Goal: Task Accomplishment & Management: Complete application form

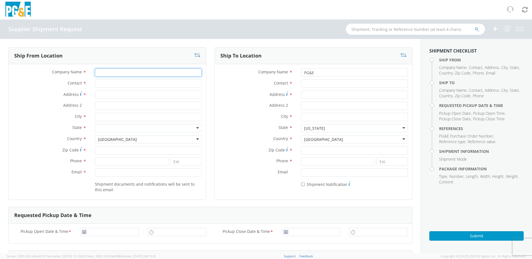
click at [118, 71] on input "Company Name *" at bounding box center [148, 72] width 107 height 8
type input "SFE GROUP"
type input "[STREET_ADDRESS]"
type input "[GEOGRAPHIC_DATA], [GEOGRAPHIC_DATA]"
type input "77053"
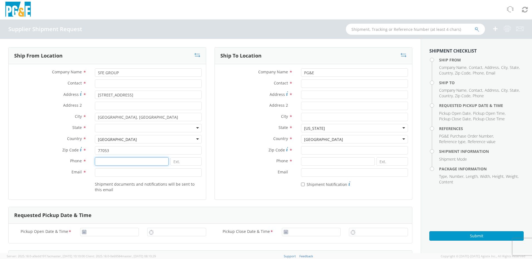
type input "7137478502"
type input "[EMAIL_ADDRESS][DOMAIN_NAME]"
drag, startPoint x: 143, startPoint y: 98, endPoint x: 75, endPoint y: 98, distance: 68.4
click at [75, 98] on div "Address * [STREET_ADDRESS]" at bounding box center [107, 95] width 197 height 8
type input "[STREET_ADDRESS][PERSON_NAME]"
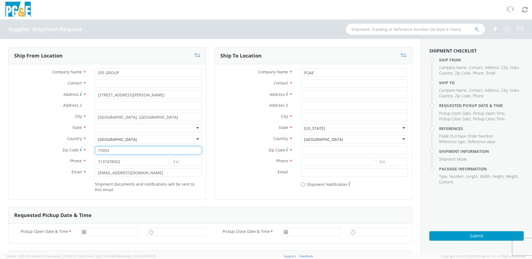
click at [115, 152] on input "77053" at bounding box center [148, 150] width 107 height 8
type input "77088"
click at [13, 167] on div "Phone * 7137478502" at bounding box center [107, 162] width 197 height 11
click at [179, 162] on input at bounding box center [185, 161] width 31 height 8
type input "114"
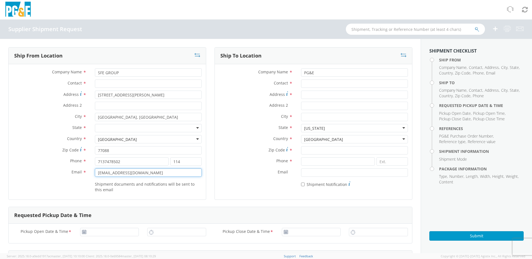
click at [159, 174] on input "[EMAIL_ADDRESS][DOMAIN_NAME]" at bounding box center [148, 172] width 107 height 8
click at [331, 72] on input "PG&E" at bounding box center [354, 72] width 107 height 8
drag, startPoint x: 328, startPoint y: 73, endPoint x: 269, endPoint y: 75, distance: 58.7
click at [269, 75] on div "Company Name * PG&E" at bounding box center [313, 72] width 197 height 8
type input "JETA CORPORATION"
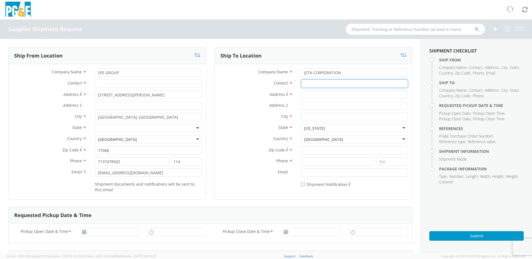
click at [311, 83] on input "Contact *" at bounding box center [354, 84] width 107 height 8
type input "RECEIVER"
click at [314, 94] on input "Address *" at bounding box center [354, 95] width 107 height 8
type input "[STREET_ADDRESS]"
click at [312, 117] on input "City *" at bounding box center [354, 117] width 107 height 8
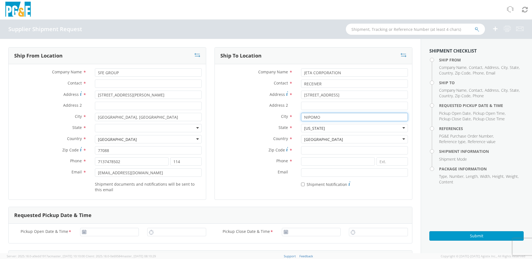
type input "NIPOMO"
click at [313, 148] on input "Zip Code *" at bounding box center [354, 150] width 107 height 8
type input "93444"
click at [327, 162] on input at bounding box center [338, 161] width 74 height 8
drag, startPoint x: 351, startPoint y: 96, endPoint x: 262, endPoint y: 88, distance: 88.5
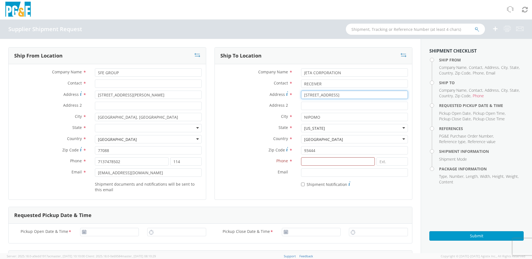
click at [262, 88] on div "Company Name * JETA CORPORATION Contact * RECEIVER Address * [STREET_ADDRESS] D…" at bounding box center [313, 129] width 197 height 122
click at [314, 162] on input at bounding box center [338, 161] width 74 height 8
paste input "920) 486-7072"
type input "920) 486-7072"
click at [234, 163] on label "Phone *" at bounding box center [256, 160] width 82 height 7
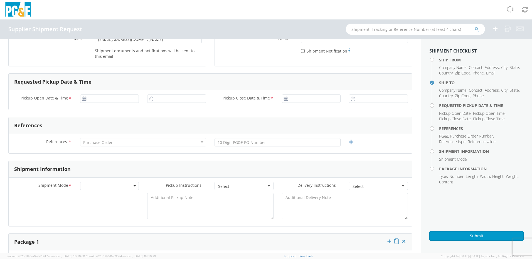
scroll to position [139, 0]
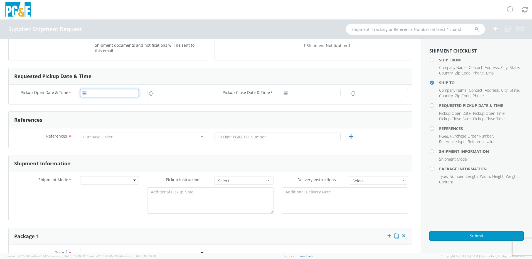
type input "[DATE]"
click at [122, 92] on input "[DATE]" at bounding box center [109, 93] width 59 height 8
click at [140, 120] on td "5" at bounding box center [138, 120] width 9 height 8
click at [244, 95] on span "Pickup Close Date & Time" at bounding box center [245, 93] width 47 height 6
click at [282, 95] on input "Pickup Close Date & Time *" at bounding box center [311, 93] width 59 height 8
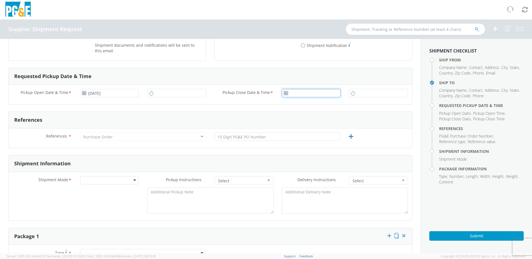
type input "[DATE]"
click at [172, 94] on input "10:00 AM" at bounding box center [176, 93] width 59 height 8
drag, startPoint x: 179, startPoint y: 93, endPoint x: 136, endPoint y: 93, distance: 42.8
click at [136, 94] on div "Pickup Open Date & Time * [DATE] 10:00 AM Pickup Close Date & Time * [DATE]" at bounding box center [210, 94] width 403 height 11
type input "2:00 PM"
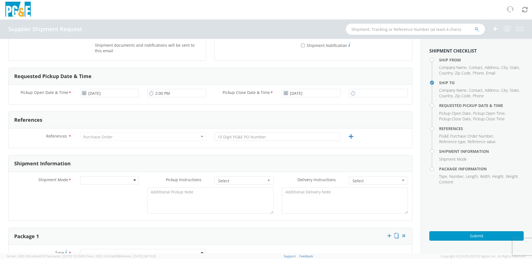
drag, startPoint x: 183, startPoint y: 107, endPoint x: 168, endPoint y: 103, distance: 14.9
click at [182, 107] on form "Ship From Location Company Name * SFE GROUP Contact * Address * [STREET_ADDRESS…" at bounding box center [210, 203] width 404 height 591
click at [361, 93] on input "10:00 AM" at bounding box center [378, 93] width 59 height 8
drag, startPoint x: 379, startPoint y: 94, endPoint x: 327, endPoint y: 94, distance: 51.4
click at [327, 94] on div "Pickup Open Date & Time * [DATE] 2:00 PM Pickup Close Date & Time * [DATE] 40:0…" at bounding box center [210, 94] width 403 height 11
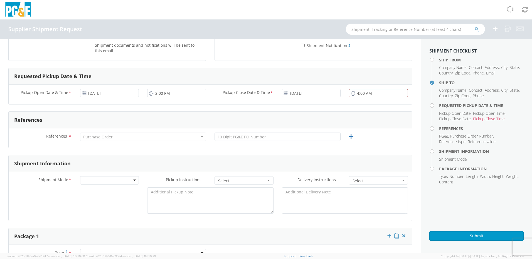
click at [354, 105] on form "Ship From Location Company Name * SFE GROUP Contact * Address * [STREET_ADDRESS…" at bounding box center [210, 203] width 404 height 591
click at [375, 94] on input "4:00 AM" at bounding box center [378, 93] width 59 height 8
click at [373, 93] on input "4:00 AM" at bounding box center [378, 93] width 59 height 8
type input "4:00 PM"
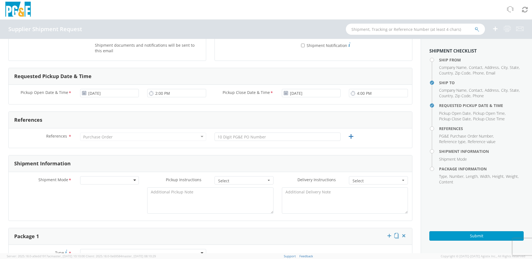
click at [292, 107] on form "Ship From Location Company Name * SFE GROUP Contact * Address * [STREET_ADDRESS…" at bounding box center [210, 203] width 404 height 591
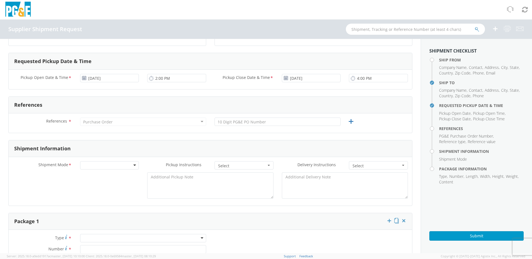
scroll to position [167, 0]
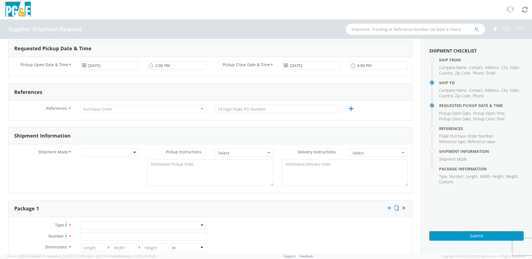
click at [113, 113] on div "Purchase Order" at bounding box center [143, 109] width 126 height 8
click at [114, 110] on div "Purchase Order" at bounding box center [143, 109] width 126 height 8
click at [116, 108] on div "Purchase Order" at bounding box center [143, 109] width 126 height 8
click at [199, 110] on div "Purchase Order" at bounding box center [143, 109] width 126 height 8
click at [145, 107] on div "Purchase Order" at bounding box center [143, 109] width 126 height 8
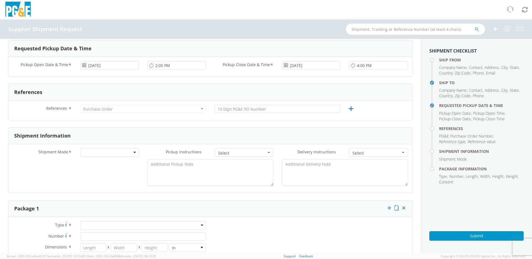
click at [113, 107] on div "Purchase Order" at bounding box center [143, 109] width 126 height 8
click at [97, 111] on div "Purchase Order" at bounding box center [97, 109] width 29 height 6
drag, startPoint x: 97, startPoint y: 111, endPoint x: 87, endPoint y: 113, distance: 10.1
click at [87, 113] on div "Purchase Order" at bounding box center [143, 109] width 126 height 8
drag, startPoint x: 146, startPoint y: 115, endPoint x: 177, endPoint y: 110, distance: 31.3
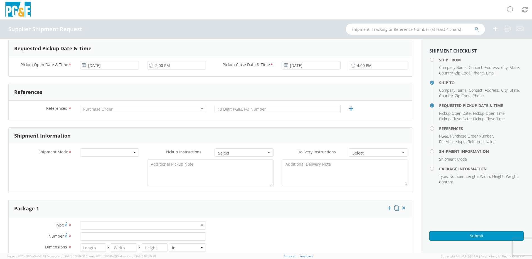
click at [158, 114] on div "Purchase Order Purchase Order Account Type Activity ID Airline Appointment Numb…" at bounding box center [143, 110] width 134 height 11
click at [201, 106] on div "Purchase Order" at bounding box center [143, 109] width 126 height 8
click at [266, 110] on input "text" at bounding box center [277, 109] width 126 height 8
click at [287, 108] on input "text" at bounding box center [277, 109] width 126 height 8
click at [312, 120] on form "Ship From Location Company Name * SFE GROUP Contact * Address * [STREET_ADDRESS…" at bounding box center [210, 175] width 404 height 591
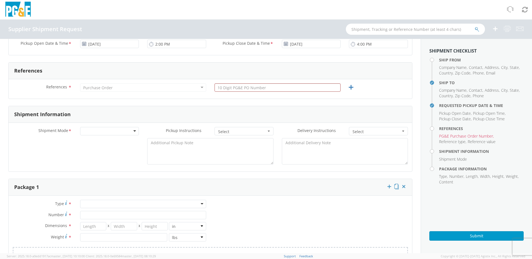
scroll to position [222, 0]
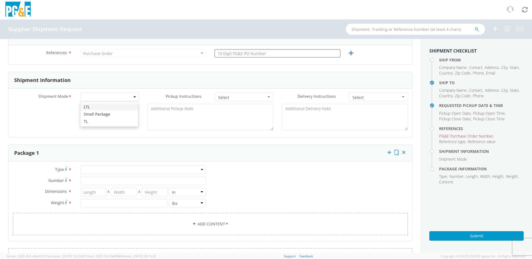
click at [114, 97] on div at bounding box center [109, 97] width 59 height 8
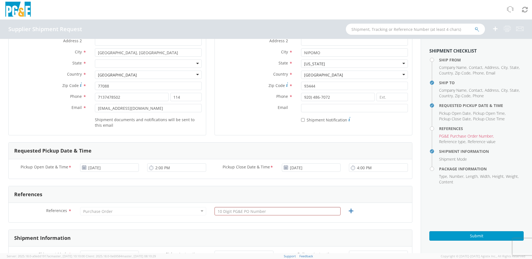
scroll to position [142, 0]
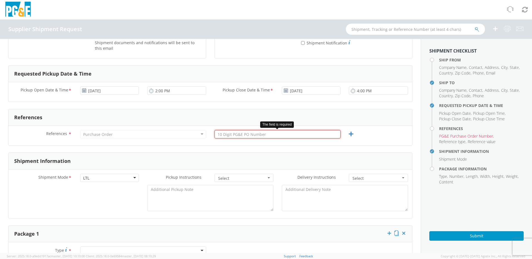
click at [266, 138] on input "text" at bounding box center [277, 134] width 126 height 8
paste input "0093682"
click at [274, 144] on div "References * Purchase Order Purchase Order Account Type Activity ID Airline App…" at bounding box center [210, 135] width 403 height 19
drag, startPoint x: 274, startPoint y: 144, endPoint x: 256, endPoint y: 140, distance: 17.9
click at [261, 142] on div "References * Purchase Order Purchase Order Account Type Activity ID Airline App…" at bounding box center [210, 135] width 403 height 19
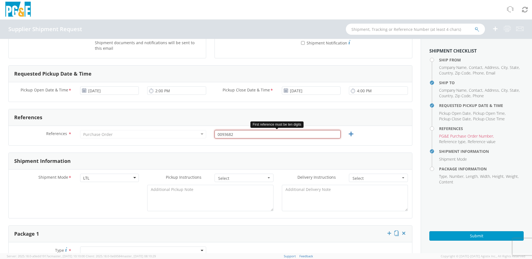
click at [214, 133] on input "0093682" at bounding box center [277, 134] width 126 height 8
click at [232, 145] on div "References References * Purchase Order Purchase Order Account Type Activity ID …" at bounding box center [210, 127] width 404 height 37
click at [239, 135] on input "00093682" at bounding box center [277, 134] width 126 height 8
type input "000936820"
click at [233, 154] on div "Shipment Information" at bounding box center [210, 161] width 403 height 17
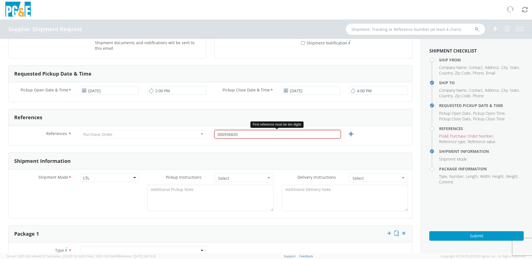
drag, startPoint x: 240, startPoint y: 137, endPoint x: 184, endPoint y: 135, distance: 56.2
click at [184, 135] on div "References * Purchase Order Purchase Order Account Type Activity ID Airline App…" at bounding box center [210, 135] width 403 height 11
click at [347, 135] on icon at bounding box center [350, 134] width 7 height 7
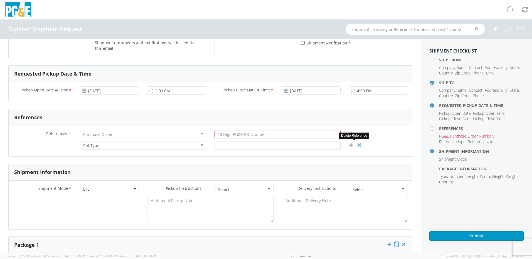
click at [356, 143] on icon at bounding box center [359, 145] width 7 height 7
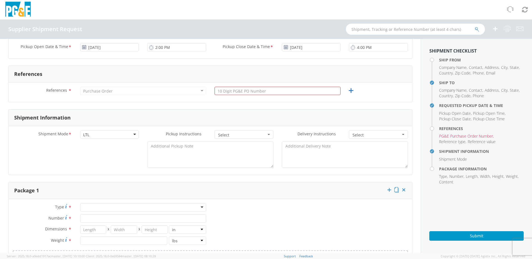
scroll to position [197, 0]
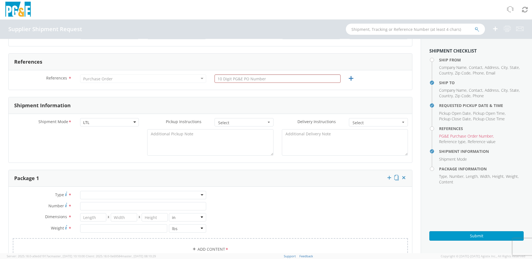
click at [199, 78] on div "Purchase Order" at bounding box center [143, 79] width 126 height 8
click at [135, 80] on div "Purchase Order" at bounding box center [143, 79] width 126 height 8
click at [124, 123] on div "LTL" at bounding box center [109, 122] width 59 height 8
click at [239, 124] on span "Select" at bounding box center [242, 123] width 48 height 6
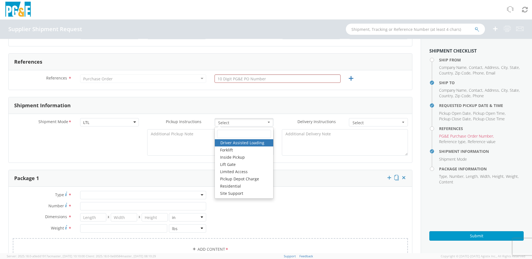
drag, startPoint x: 274, startPoint y: 98, endPoint x: 273, endPoint y: 81, distance: 17.0
click at [274, 98] on div "Shipment Information" at bounding box center [210, 105] width 403 height 17
